Goal: Task Accomplishment & Management: Complete application form

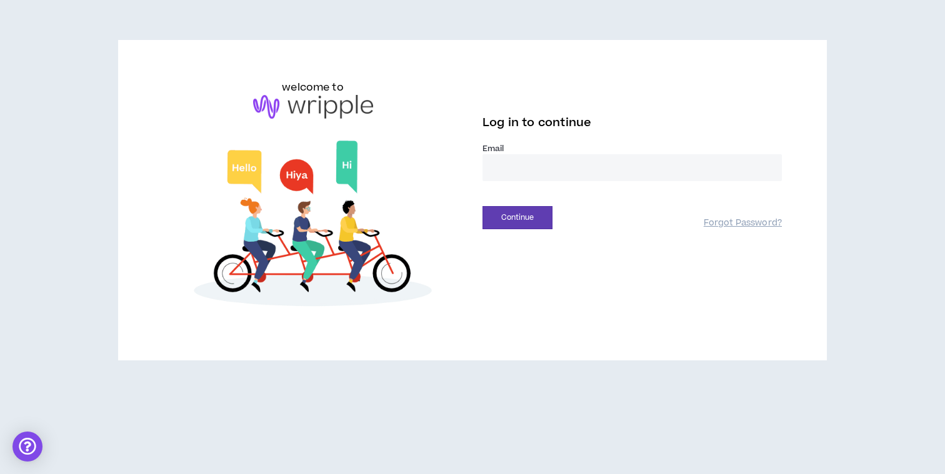
click at [547, 173] on input "email" at bounding box center [632, 167] width 299 height 27
type input "**********"
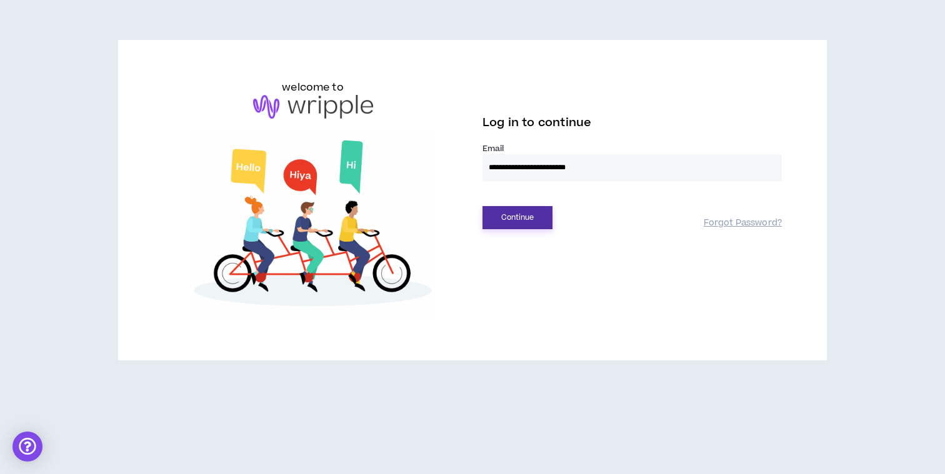
click at [519, 223] on button "Continue" at bounding box center [518, 217] width 70 height 23
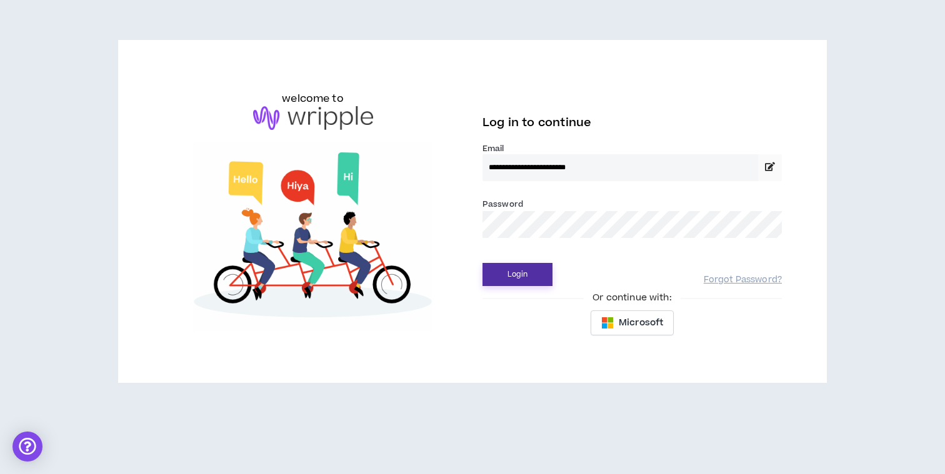
click at [521, 274] on button "Login" at bounding box center [518, 274] width 70 height 23
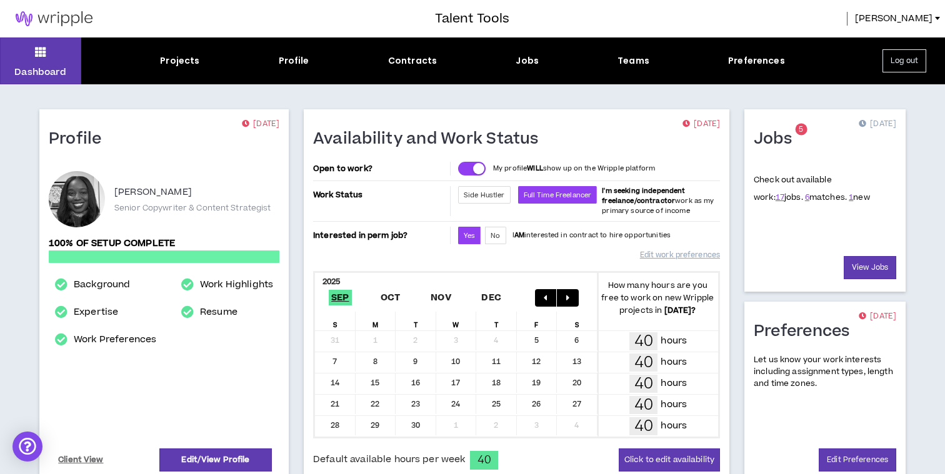
click at [849, 196] on span "1 new" at bounding box center [859, 197] width 21 height 11
click at [849, 198] on link "1" at bounding box center [851, 197] width 4 height 11
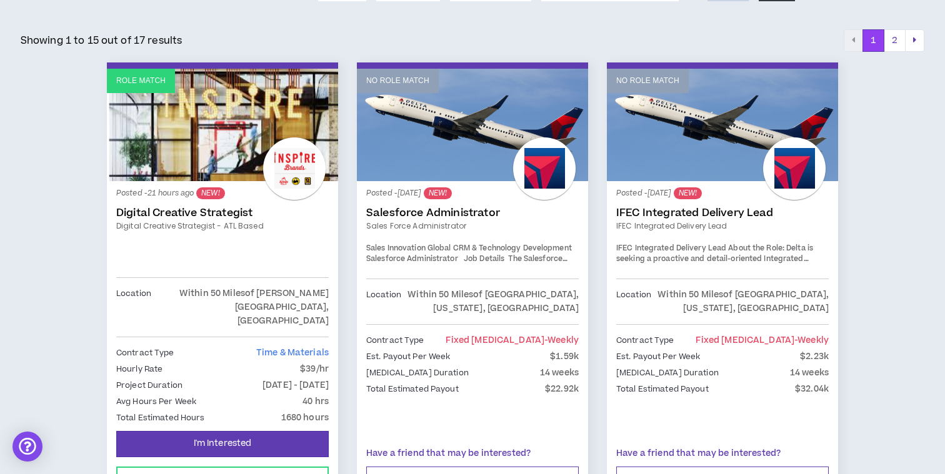
scroll to position [196, 0]
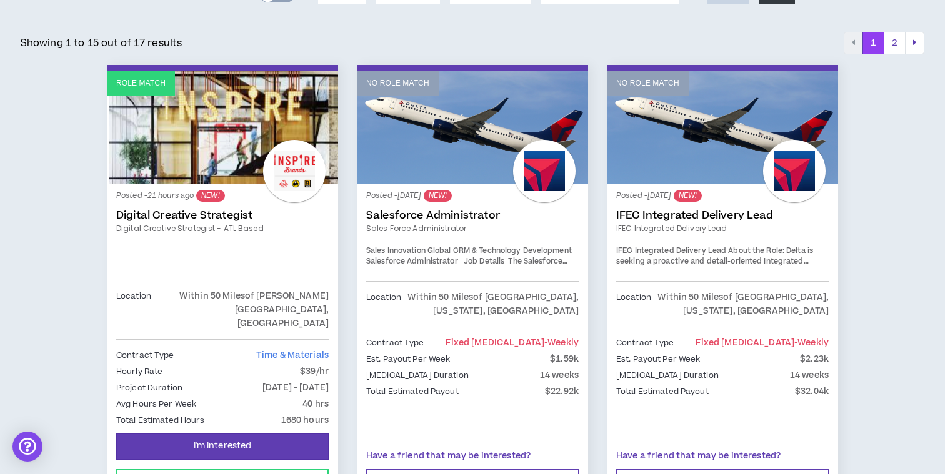
click at [209, 222] on div "Posted - 21 hours ago NEW! Digital Creative Strategist Digital Creative Strateg…" at bounding box center [222, 236] width 213 height 87
click at [209, 216] on link "Digital Creative Strategist" at bounding box center [222, 215] width 213 height 13
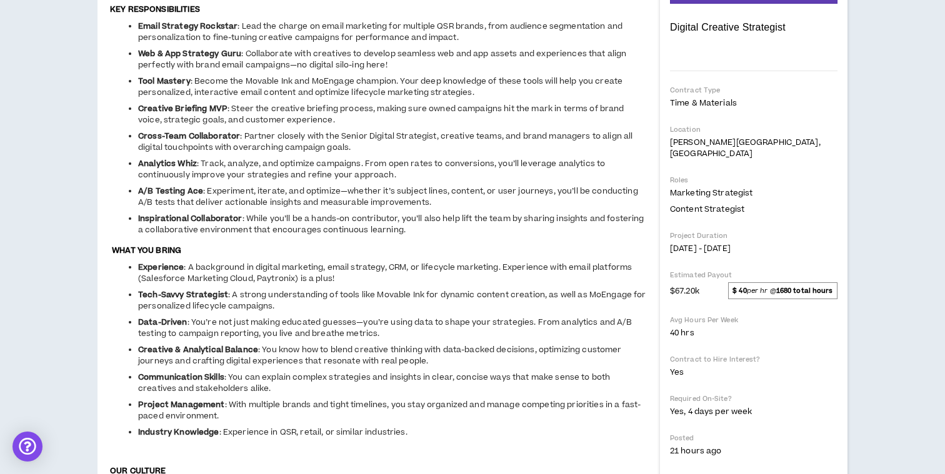
scroll to position [233, 0]
